Goal: Use online tool/utility

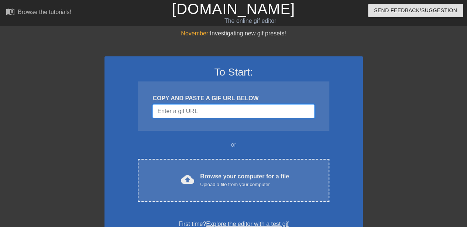
click at [221, 113] on input "Username" at bounding box center [233, 111] width 162 height 14
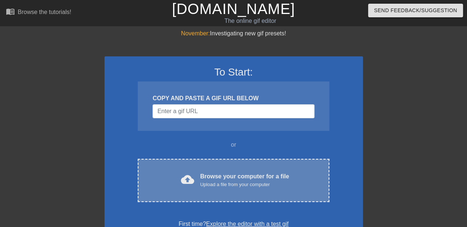
click at [252, 175] on div "Browse your computer for a file Upload a file from your computer" at bounding box center [244, 180] width 89 height 16
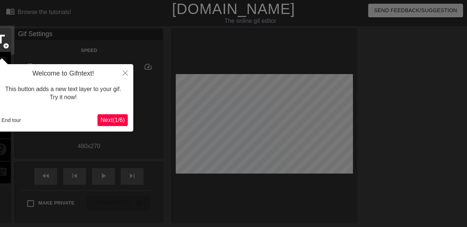
scroll to position [18, 0]
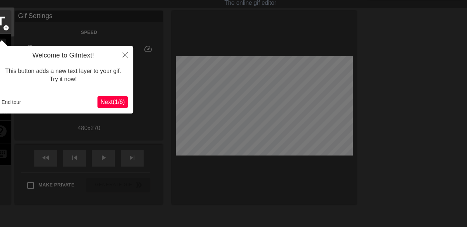
click at [118, 100] on span "Next ( 1 / 6 )" at bounding box center [112, 102] width 24 height 6
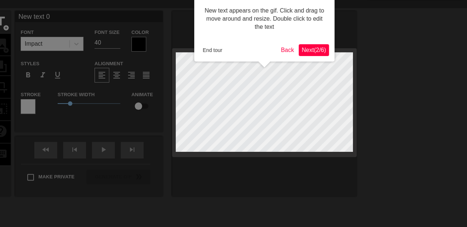
scroll to position [0, 0]
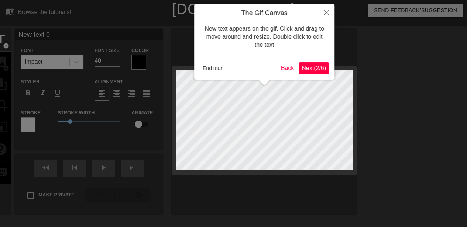
click at [316, 67] on span "Next ( 2 / 6 )" at bounding box center [314, 68] width 24 height 6
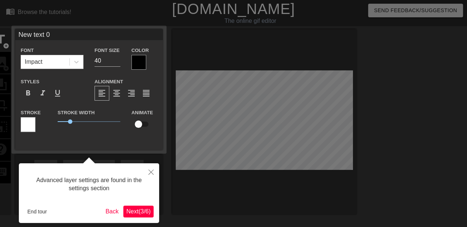
scroll to position [18, 0]
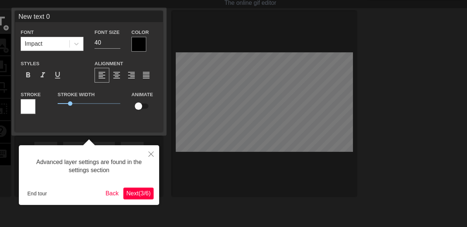
click at [138, 187] on div "Advanced layer settings are found in the settings section End tour Back Next ( …" at bounding box center [89, 175] width 140 height 60
click at [139, 189] on button "Next ( 3 / 6 )" at bounding box center [138, 194] width 30 height 12
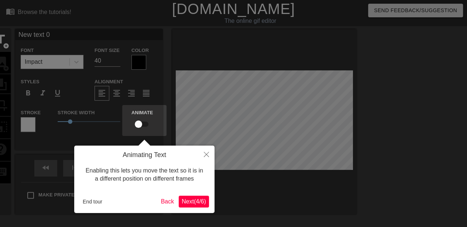
click at [193, 206] on button "Next ( 4 / 6 )" at bounding box center [194, 202] width 30 height 12
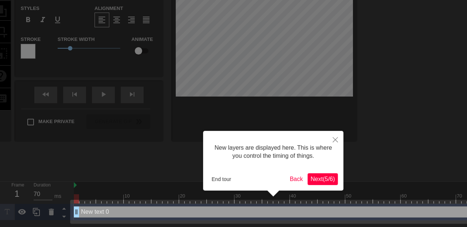
click at [319, 175] on button "Next ( 5 / 6 )" at bounding box center [322, 179] width 30 height 12
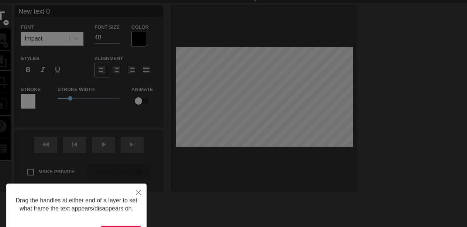
scroll to position [0, 0]
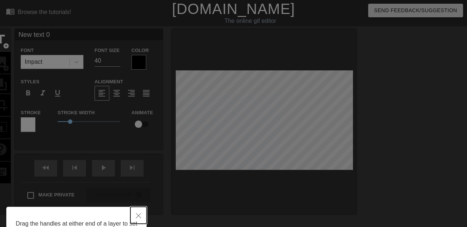
click at [136, 211] on button "Close" at bounding box center [138, 215] width 16 height 17
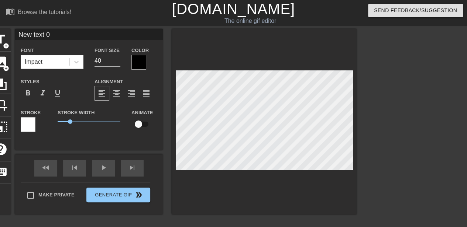
scroll to position [1, 1]
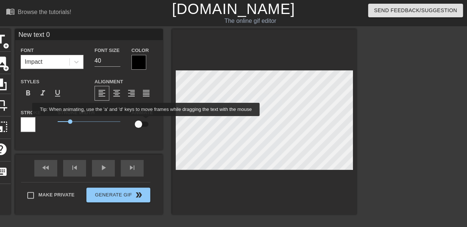
click at [146, 121] on input "checkbox" at bounding box center [138, 124] width 42 height 14
checkbox input "true"
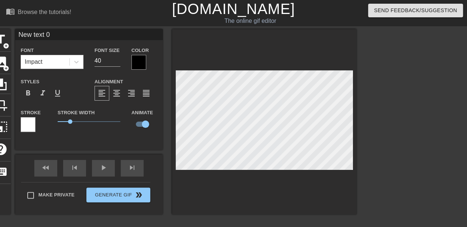
type input "H"
type textarea "H"
type input "He"
type textarea "He"
type input "Hen"
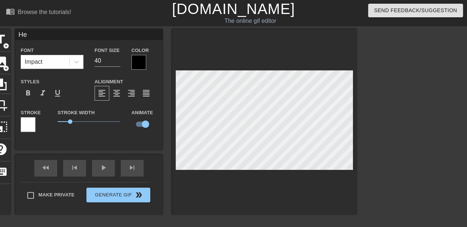
type textarea "Hen"
type input "Henr"
type textarea "Henr"
type input "[PERSON_NAME]"
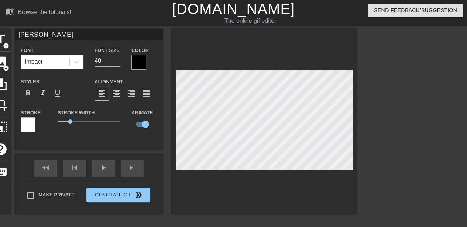
type textarea "[PERSON_NAME]"
click at [68, 61] on div "Impact" at bounding box center [45, 61] width 48 height 13
click at [75, 61] on icon at bounding box center [76, 61] width 7 height 7
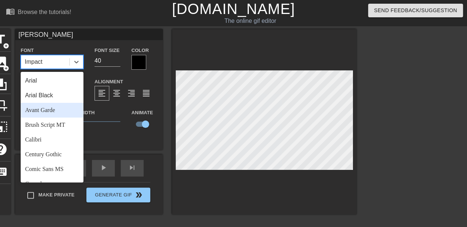
click at [54, 107] on div "Avant Garde" at bounding box center [52, 110] width 63 height 15
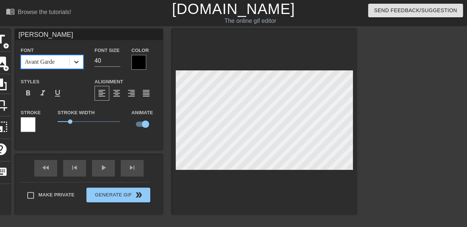
click at [77, 64] on icon at bounding box center [76, 61] width 7 height 7
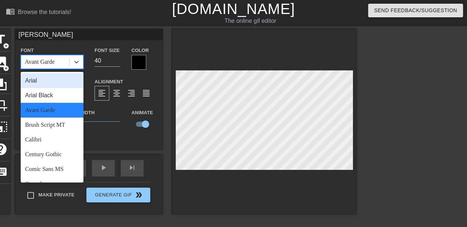
click at [60, 85] on div "Arial" at bounding box center [52, 80] width 63 height 15
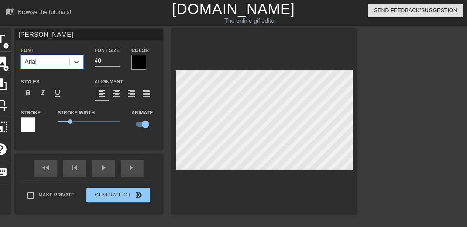
click at [80, 61] on icon at bounding box center [76, 61] width 7 height 7
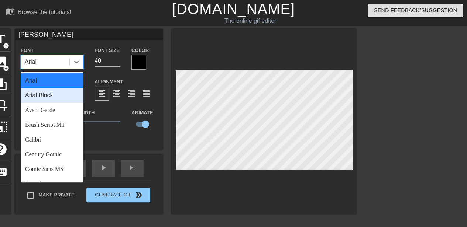
click at [61, 93] on div "Arial Black" at bounding box center [52, 95] width 63 height 15
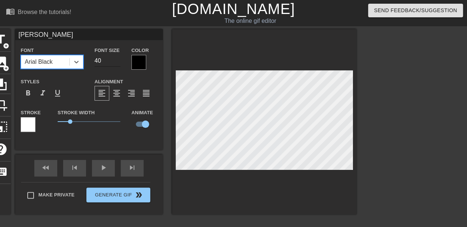
click at [104, 60] on input "40" at bounding box center [107, 61] width 26 height 12
type input "20"
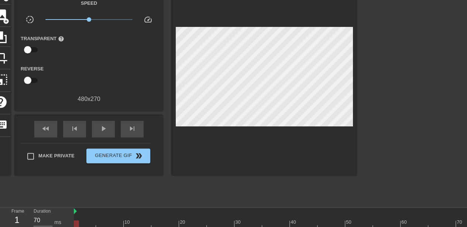
scroll to position [68, 0]
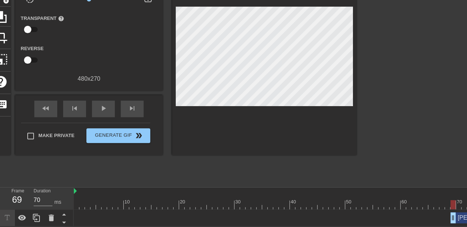
drag, startPoint x: 76, startPoint y: 218, endPoint x: 455, endPoint y: 213, distance: 379.1
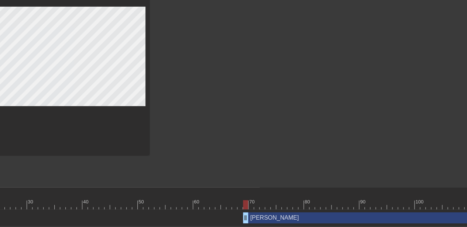
scroll to position [68, 208]
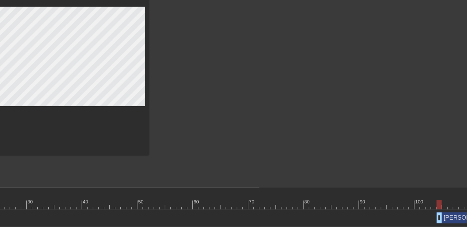
type input "70"
drag, startPoint x: 246, startPoint y: 218, endPoint x: 434, endPoint y: 211, distance: 188.8
click at [434, 211] on div "[PERSON_NAME] drag_handle drag_handle" at bounding box center [284, 218] width 836 height 17
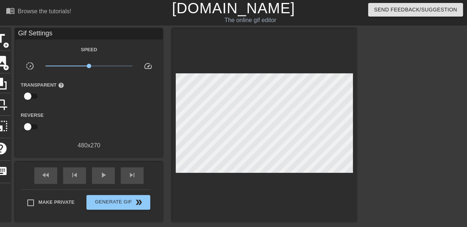
scroll to position [0, 0]
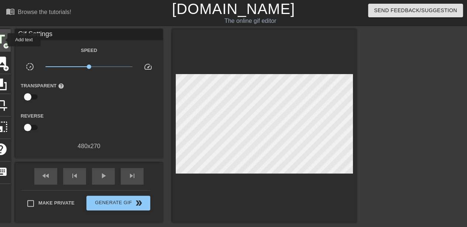
click at [3, 40] on span "title" at bounding box center [1, 39] width 14 height 14
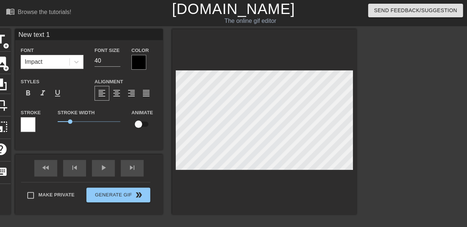
scroll to position [1, 1]
type input "A"
type textarea "A"
type input "Am"
type textarea "Am"
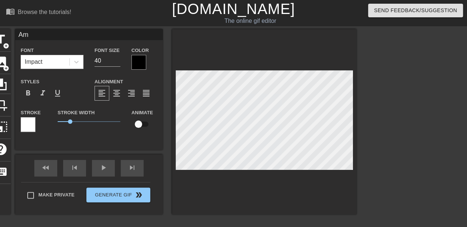
type input "Amb"
type textarea "Amb"
type input "Ambe"
type textarea "Ambe"
type input "Amber"
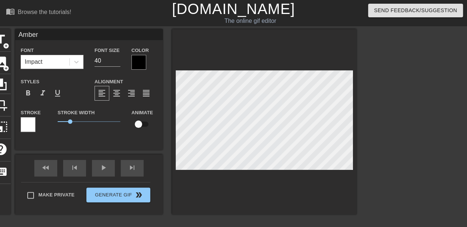
scroll to position [1, 1]
type textarea "Amber"
click at [112, 61] on input "40" at bounding box center [107, 61] width 26 height 12
type input "3"
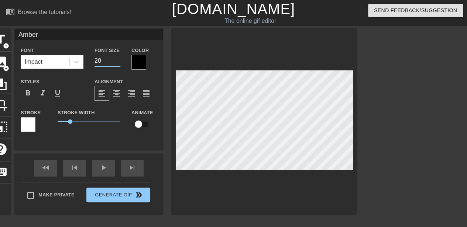
type input "20"
click at [5, 44] on span "add_circle" at bounding box center [6, 46] width 6 height 6
type input "New text 2"
type input "40"
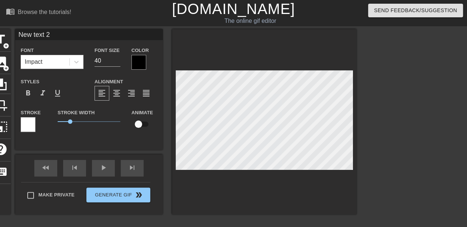
type input "J"
type textarea "J"
type input "Jo"
type textarea "Jo"
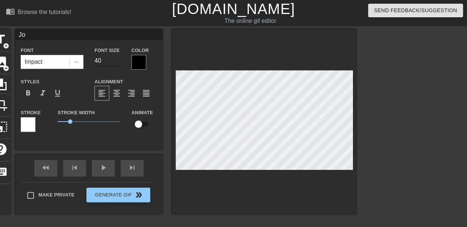
click at [100, 59] on input "40" at bounding box center [107, 61] width 26 height 12
type input "20"
click at [7, 45] on span "add_circle" at bounding box center [6, 46] width 6 height 6
type input "New text 3"
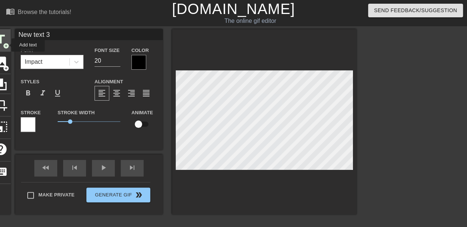
type input "40"
type input "M"
type textarea "M"
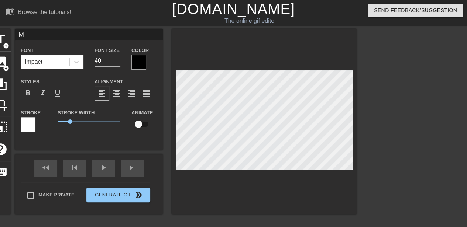
type input "Ma"
type textarea "Ma"
type input "Mad"
type textarea "Mad"
type input "Madd"
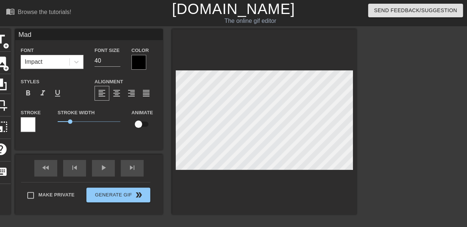
type textarea "Madd"
type input "Maddi"
type textarea "Maddi"
type input "[PERSON_NAME]"
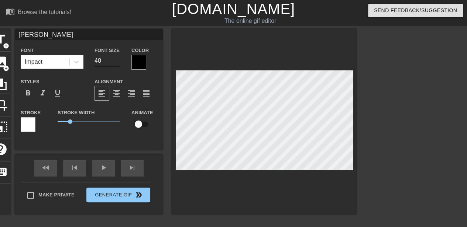
type textarea "[PERSON_NAME]"
click at [111, 62] on input "40" at bounding box center [107, 61] width 26 height 12
click at [103, 61] on input "40" at bounding box center [107, 61] width 26 height 12
type input "20"
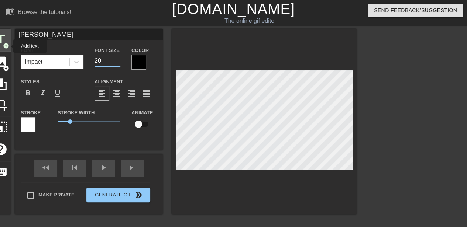
click at [8, 46] on span "add_circle" at bounding box center [6, 46] width 6 height 6
type input "New text 4"
click at [99, 61] on input "40" at bounding box center [107, 61] width 26 height 12
type input "20"
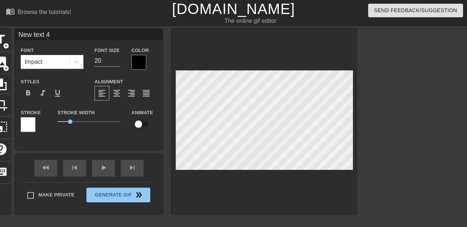
scroll to position [1, 1]
type input "S"
type textarea "S"
type input "Si"
type textarea "Si"
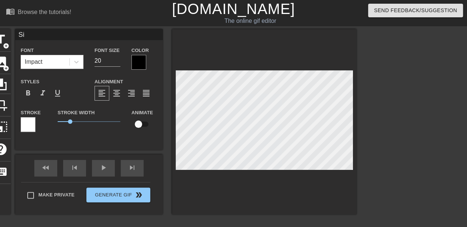
type input "Sil"
type textarea "Sil"
type input "Silk"
type textarea "Silk"
type input "Silke"
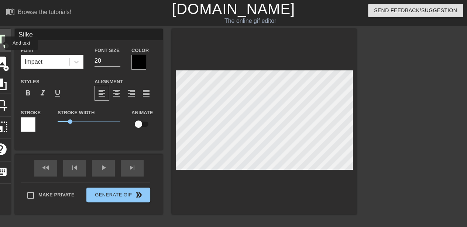
type textarea "Silke"
click at [0, 44] on span "title" at bounding box center [1, 39] width 14 height 14
type input "New text 5"
type input "40"
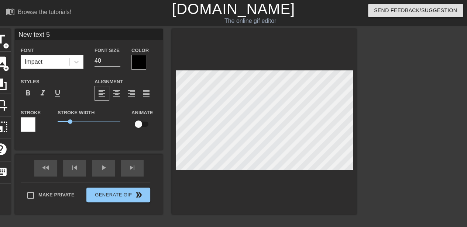
type input "S"
type textarea "S"
type input "Sa"
type textarea "Sa"
type input "Sar"
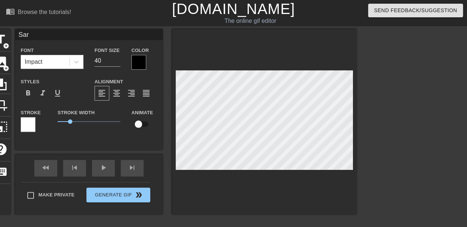
type textarea "Sar"
type input "[PERSON_NAME]"
type textarea "[PERSON_NAME]"
click at [101, 58] on input "40" at bounding box center [107, 61] width 26 height 12
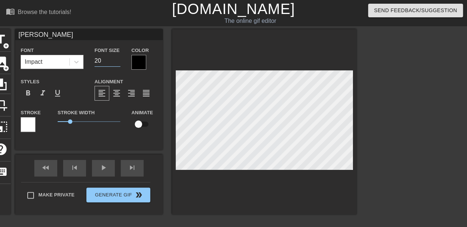
type input "20"
type input "[PERSON_NAME]"
checkbox input "true"
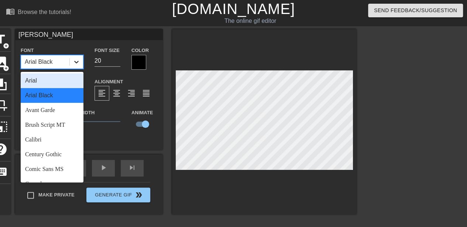
click at [76, 66] on icon at bounding box center [76, 61] width 7 height 7
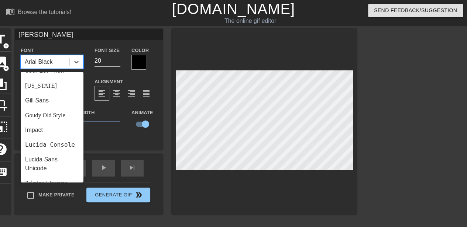
scroll to position [141, 0]
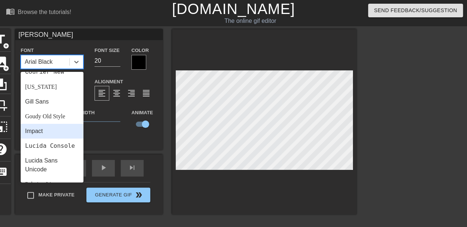
click at [54, 131] on div "Impact" at bounding box center [52, 131] width 63 height 15
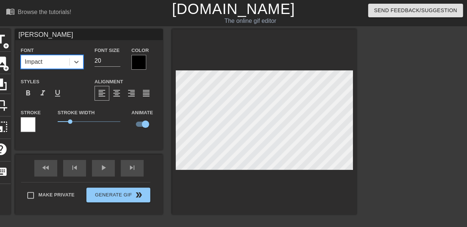
type input "[PERSON_NAME]"
checkbox input "false"
type input "Jo"
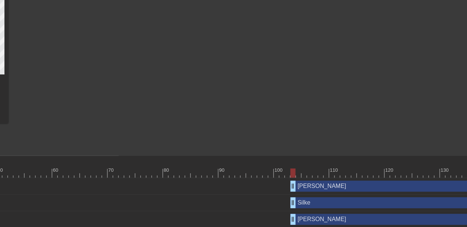
scroll to position [99, 445]
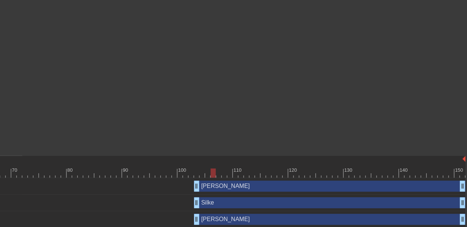
click at [211, 170] on div at bounding box center [47, 173] width 836 height 9
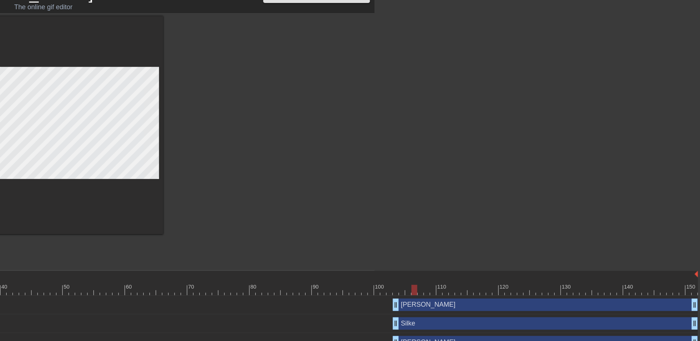
scroll to position [15, 211]
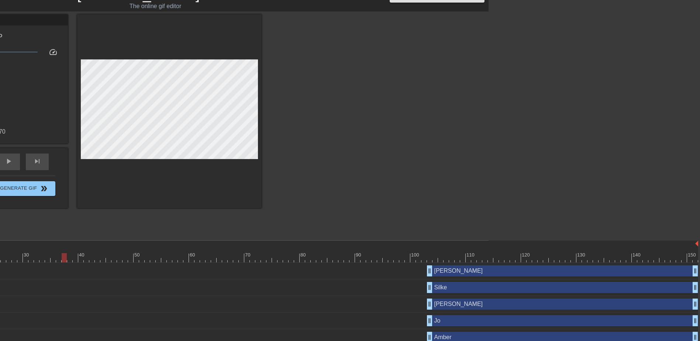
type input "70"
drag, startPoint x: 464, startPoint y: 255, endPoint x: 0, endPoint y: 293, distance: 465.2
click at [0, 233] on div "10 20 30 40 50 60 70 80 90 100 110 120 130 140 150 [PERSON_NAME] drag_handle dr…" at bounding box center [175, 302] width 626 height 122
click at [31, 193] on button "Generate Gif double_arrow" at bounding box center [24, 188] width 64 height 15
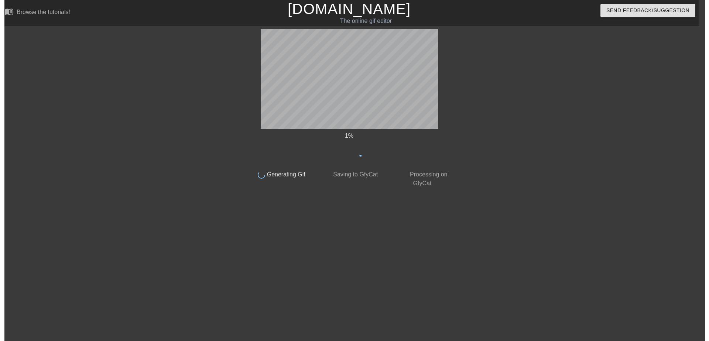
scroll to position [0, 6]
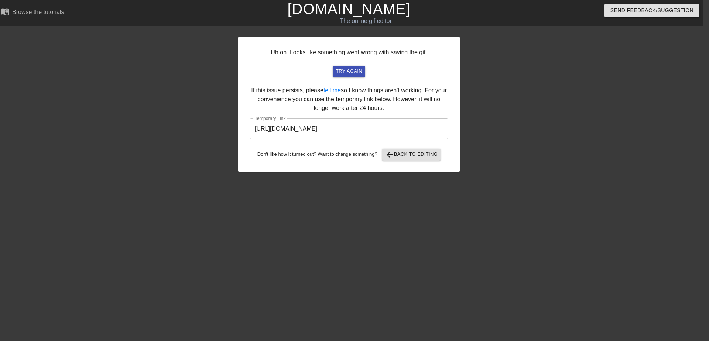
click at [352, 63] on div "Uh oh. Looks like something went wrong with saving the gif. try again If this i…" at bounding box center [348, 104] width 221 height 135
click at [351, 66] on button "try again" at bounding box center [349, 71] width 32 height 11
click at [420, 130] on input "[URL][DOMAIN_NAME]" at bounding box center [349, 128] width 199 height 21
